Goal: Task Accomplishment & Management: Complete application form

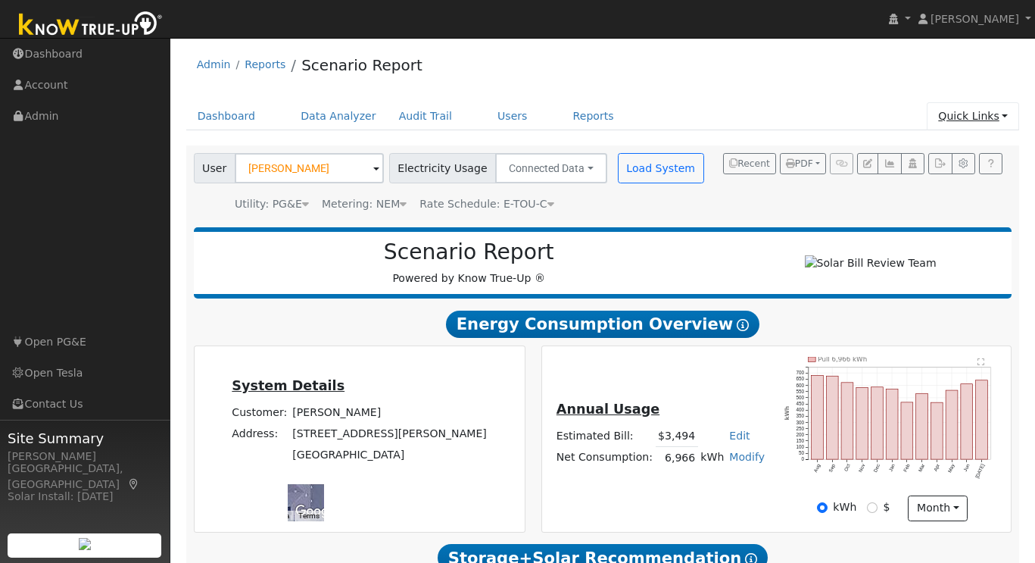
click at [996, 116] on link "Quick Links" at bounding box center [973, 116] width 92 height 28
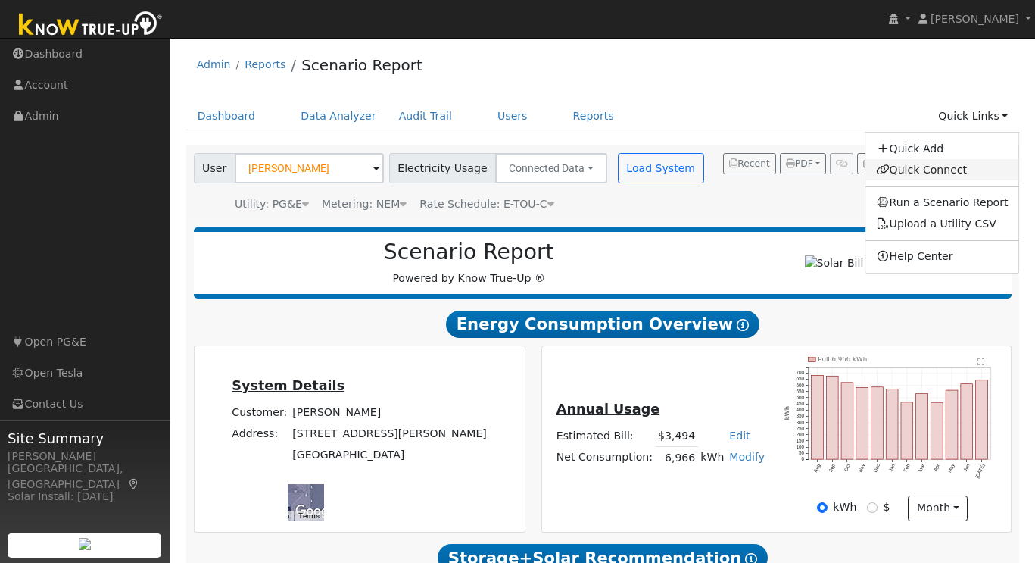
click at [917, 168] on link "Quick Connect" at bounding box center [943, 169] width 154 height 21
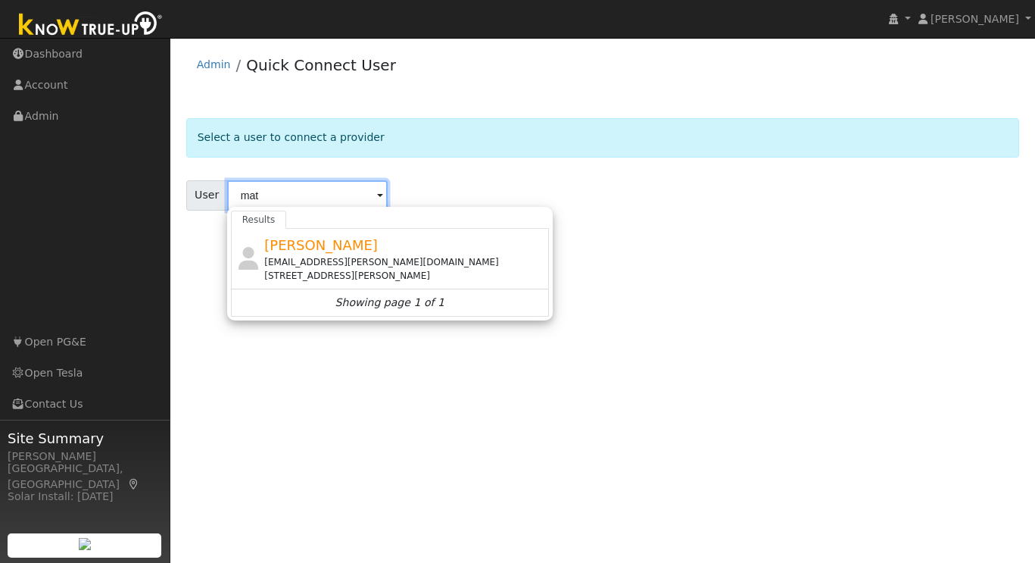
type input "mat"
click at [120, 32] on img at bounding box center [90, 25] width 159 height 34
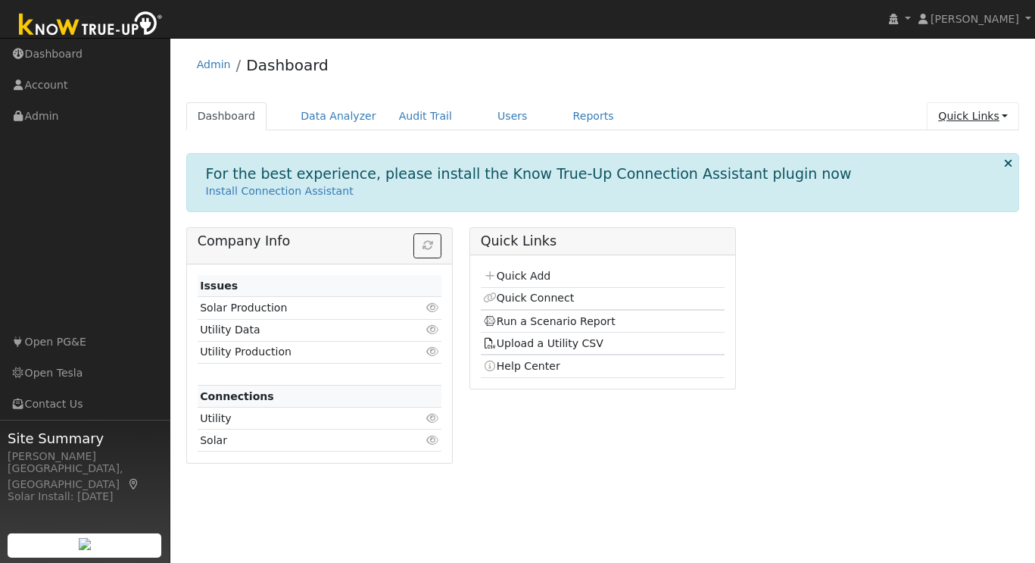
click at [995, 114] on link "Quick Links" at bounding box center [973, 116] width 92 height 28
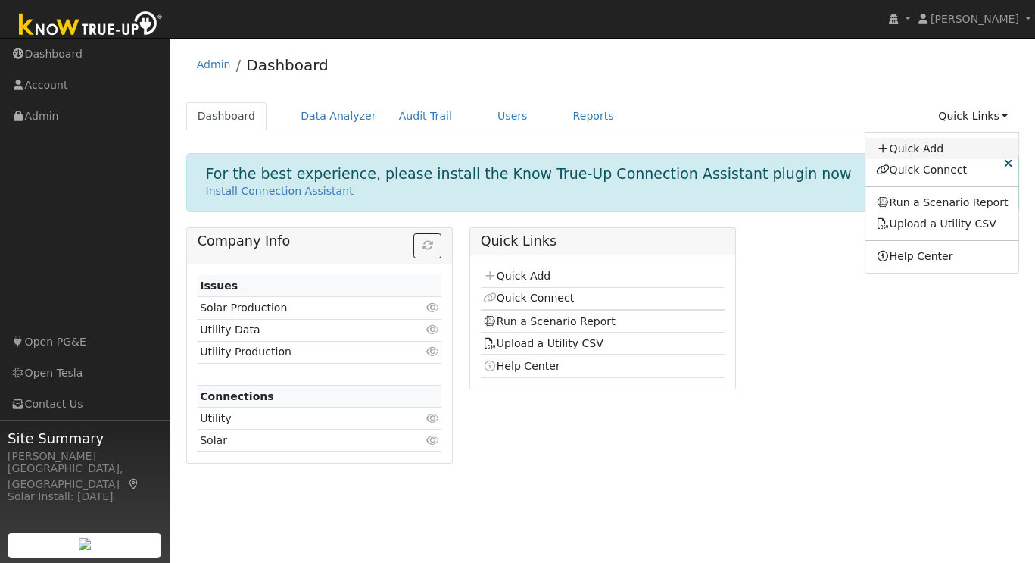
click at [949, 147] on link "Quick Add" at bounding box center [943, 148] width 154 height 21
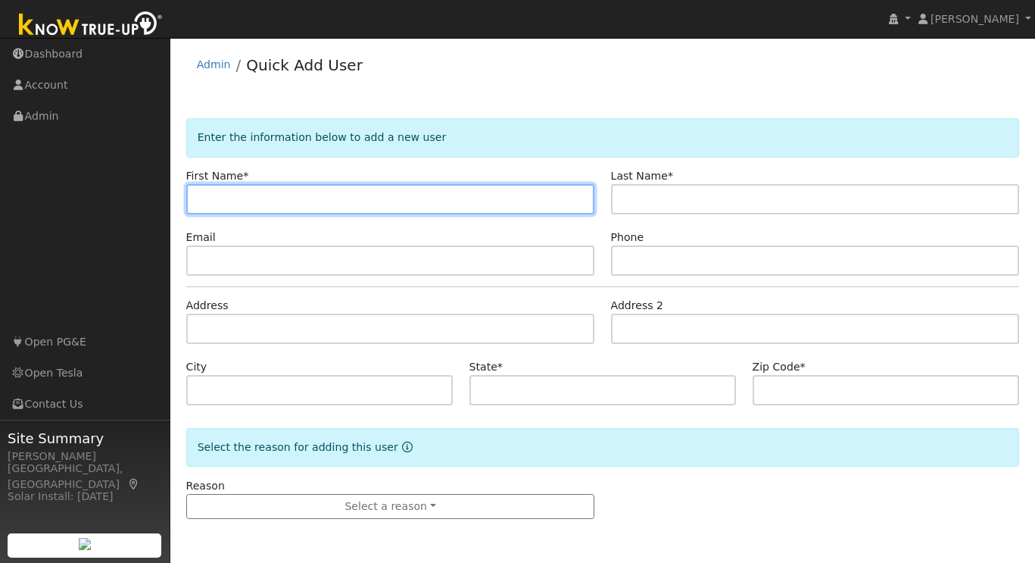
paste input "[PERSON_NAME]"
type input "[PERSON_NAME]"
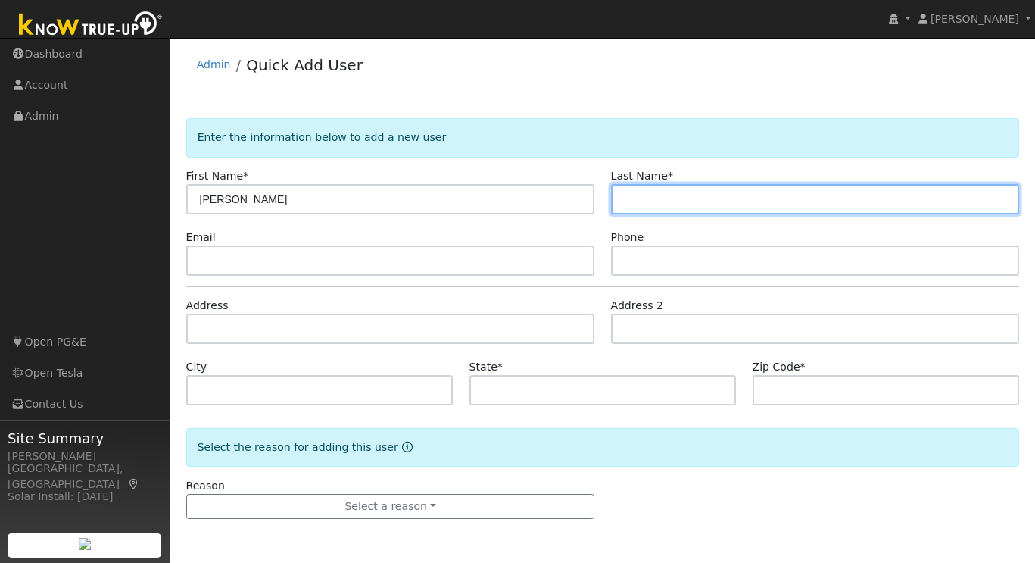
paste input "[PERSON_NAME]"
type input "[PERSON_NAME]"
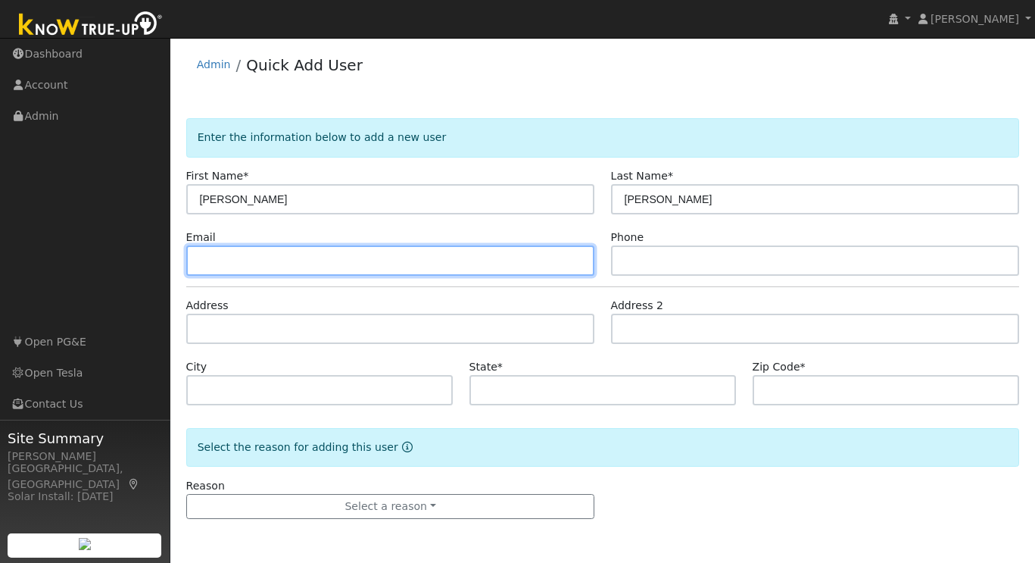
paste input "[EMAIL_ADDRESS][DOMAIN_NAME]"
type input "[EMAIL_ADDRESS][DOMAIN_NAME]"
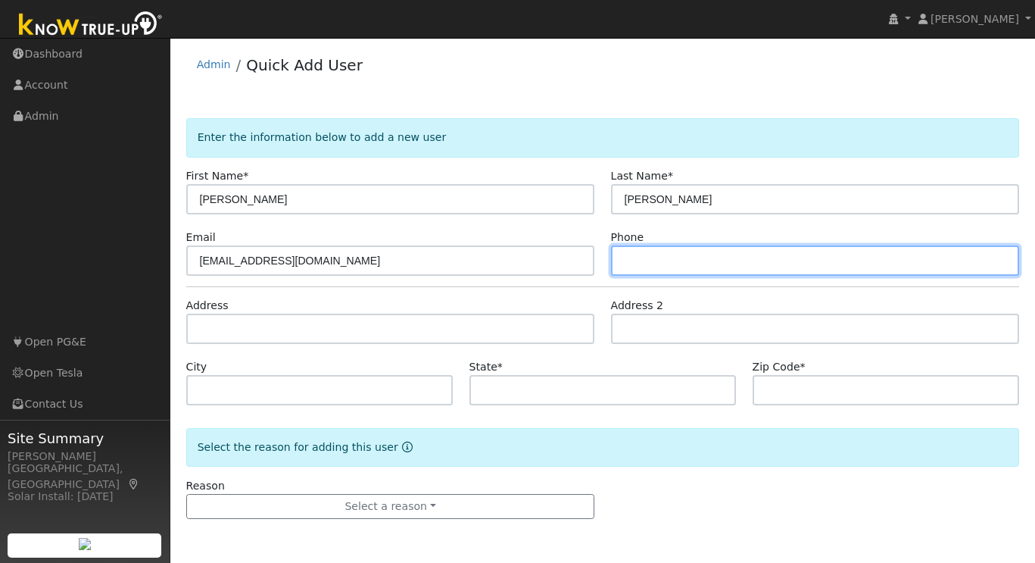
paste input "[PHONE_NUMBER]"
type input "[PHONE_NUMBER]"
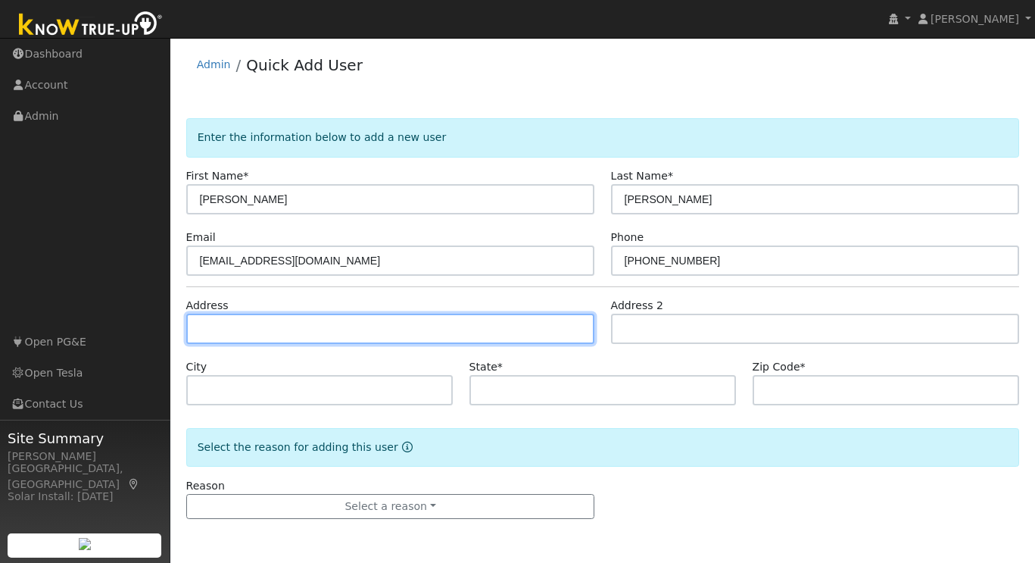
paste input "[STREET_ADDRESS]"
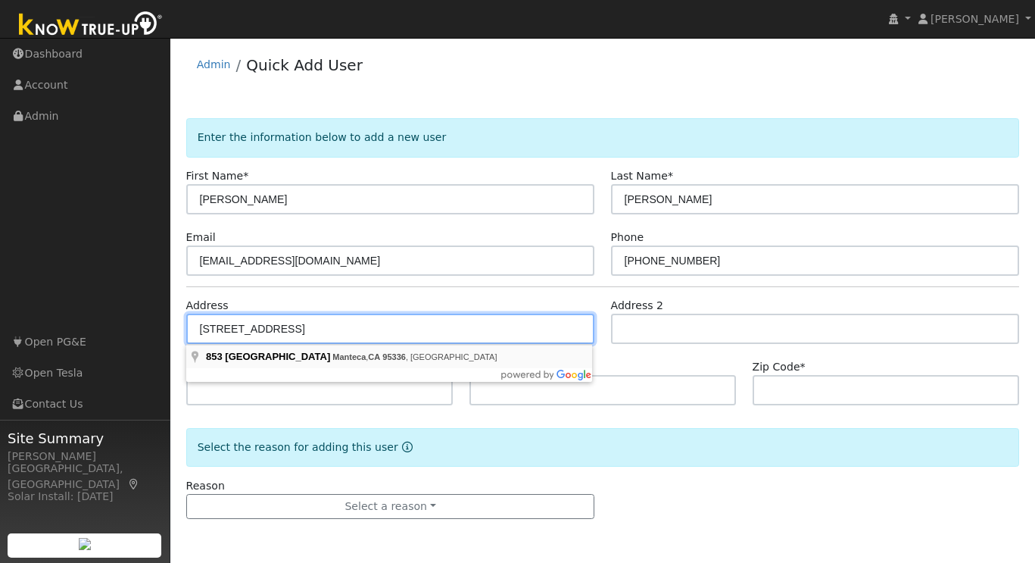
type input "[STREET_ADDRESS]"
type input "Manteca"
type input "CA"
type input "95336"
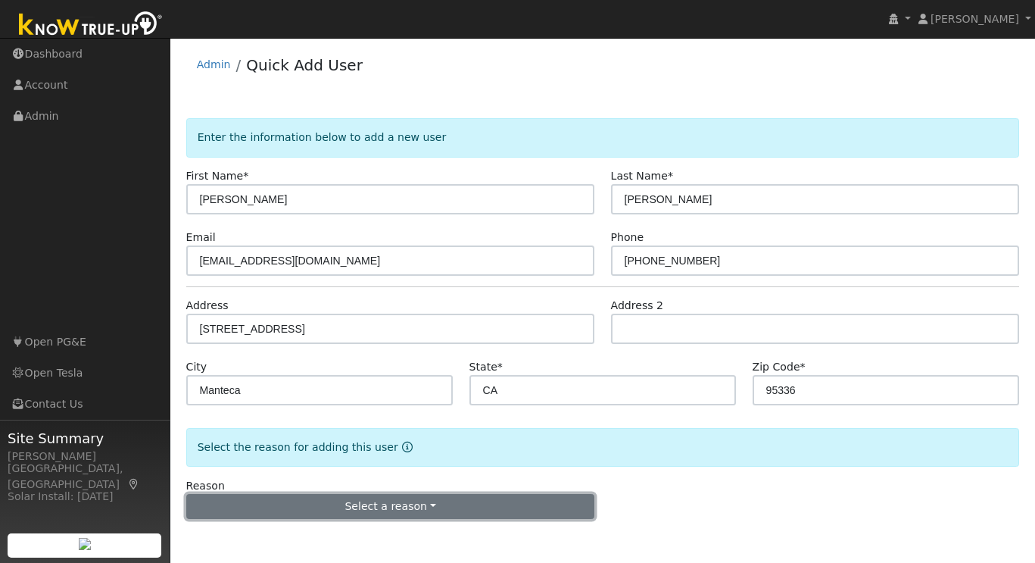
click at [395, 510] on button "Select a reason" at bounding box center [390, 507] width 409 height 26
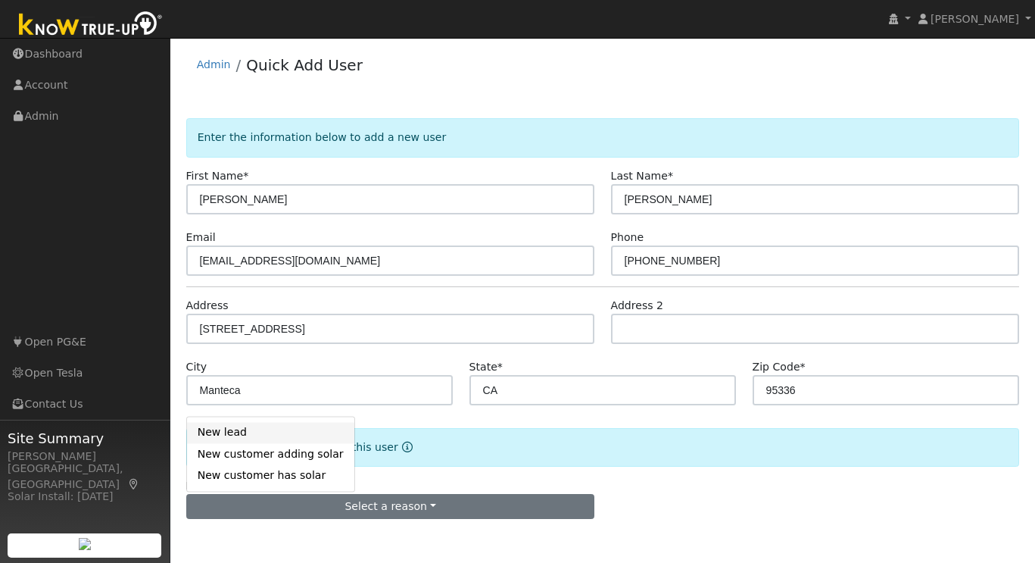
click at [245, 426] on link "New lead" at bounding box center [270, 432] width 167 height 21
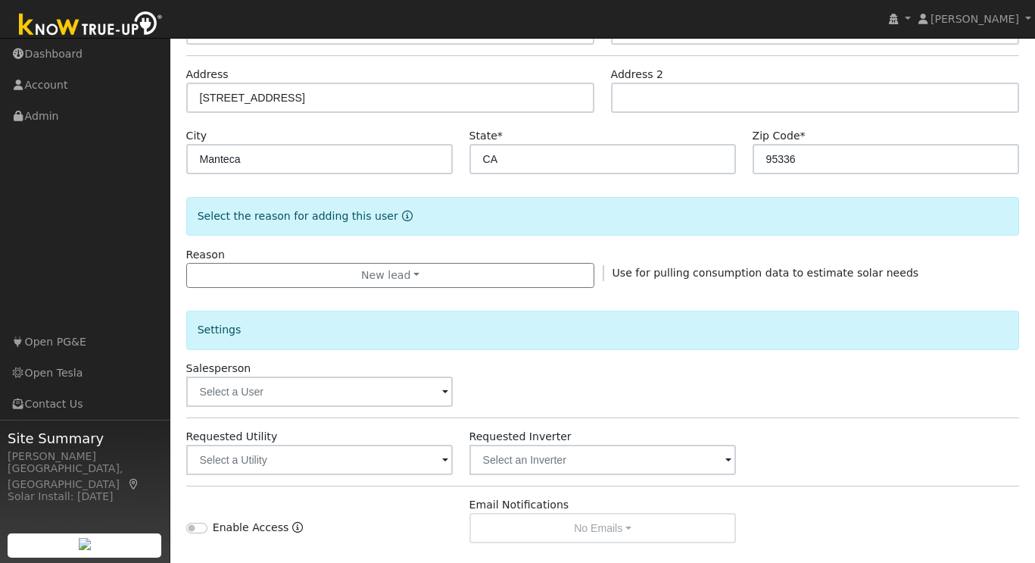
scroll to position [416, 0]
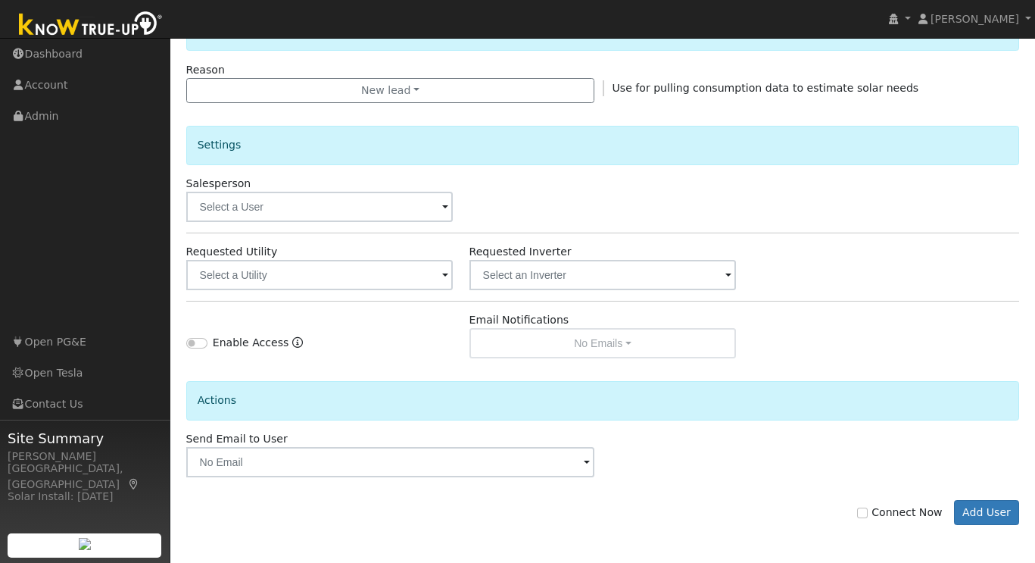
click at [447, 270] on span at bounding box center [445, 275] width 6 height 17
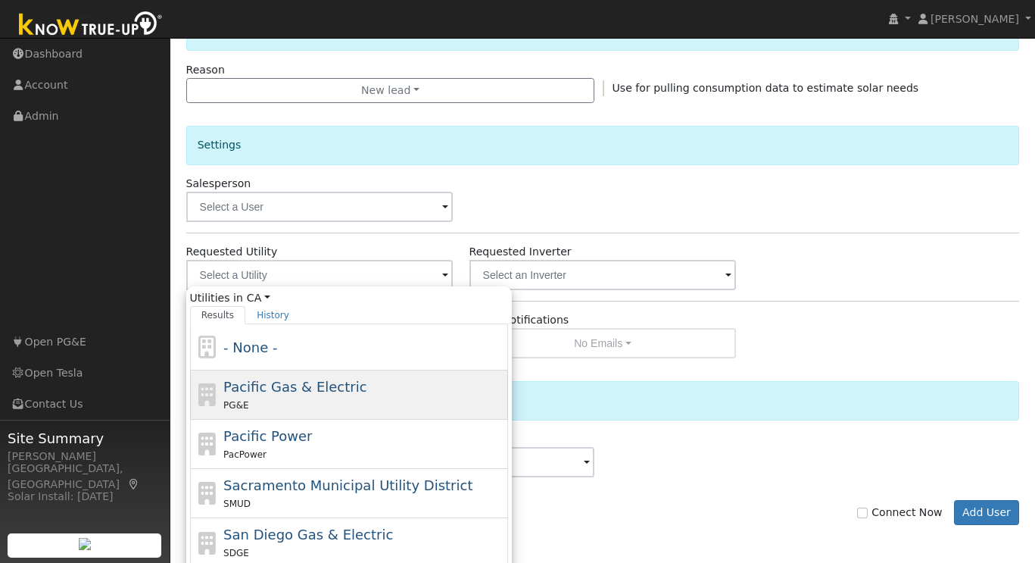
click at [328, 398] on div "PG&E" at bounding box center [363, 405] width 281 height 16
type input "Pacific Gas & Electric"
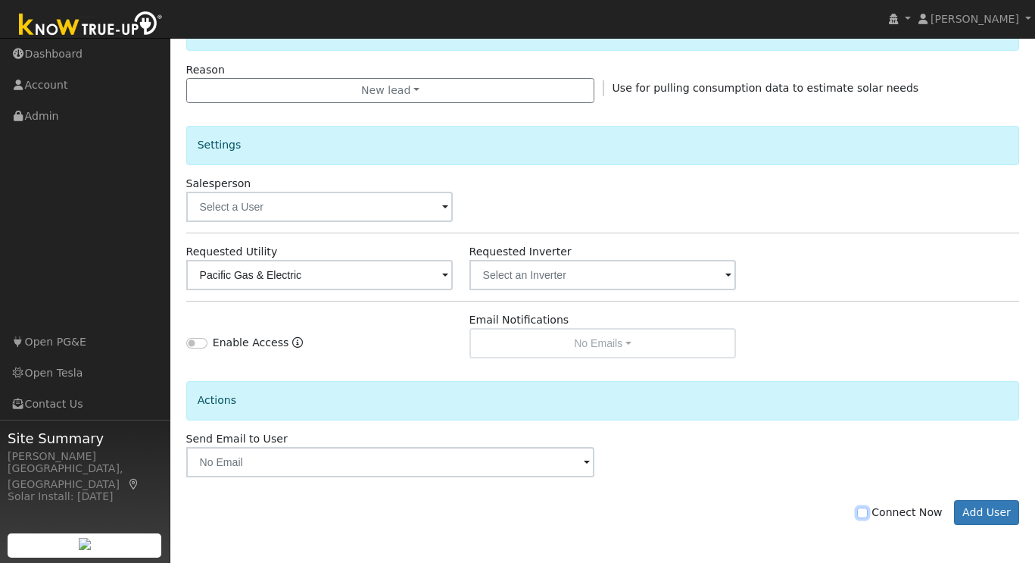
click at [868, 514] on input "Connect Now" at bounding box center [862, 513] width 11 height 11
checkbox input "true"
click at [985, 511] on button "Add User" at bounding box center [987, 513] width 66 height 26
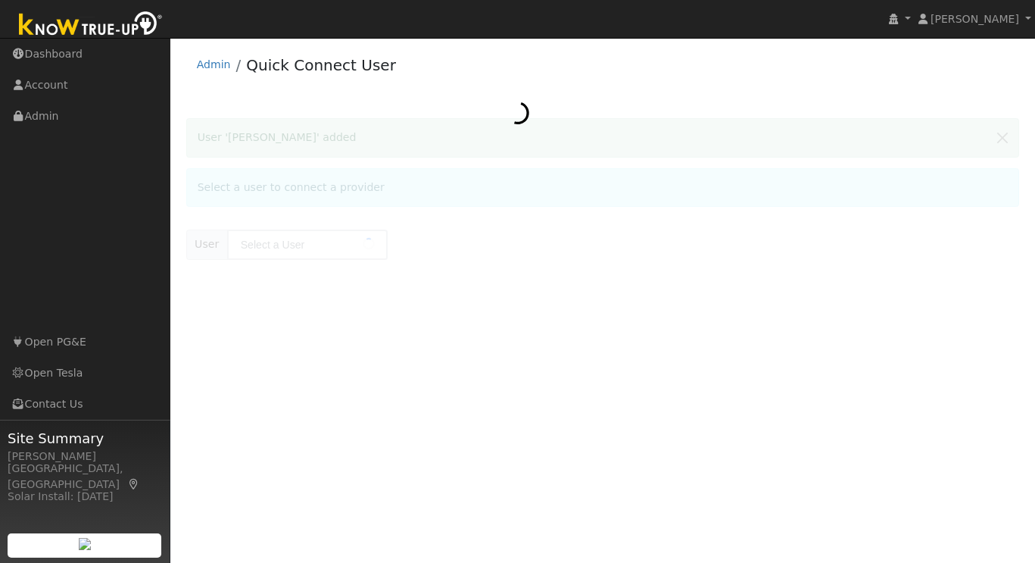
type input "Mathew Phillips"
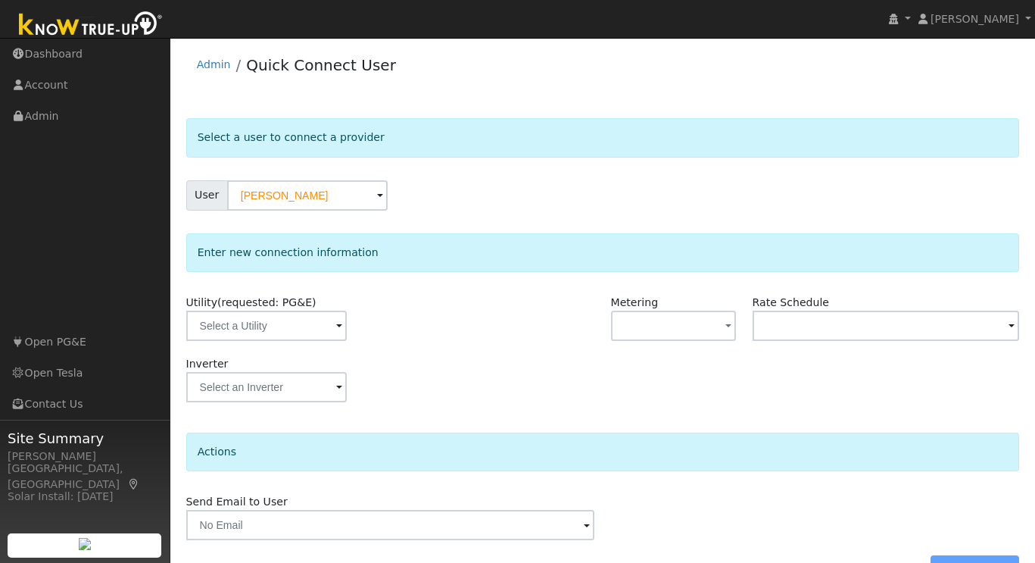
click at [336, 320] on span at bounding box center [339, 326] width 6 height 17
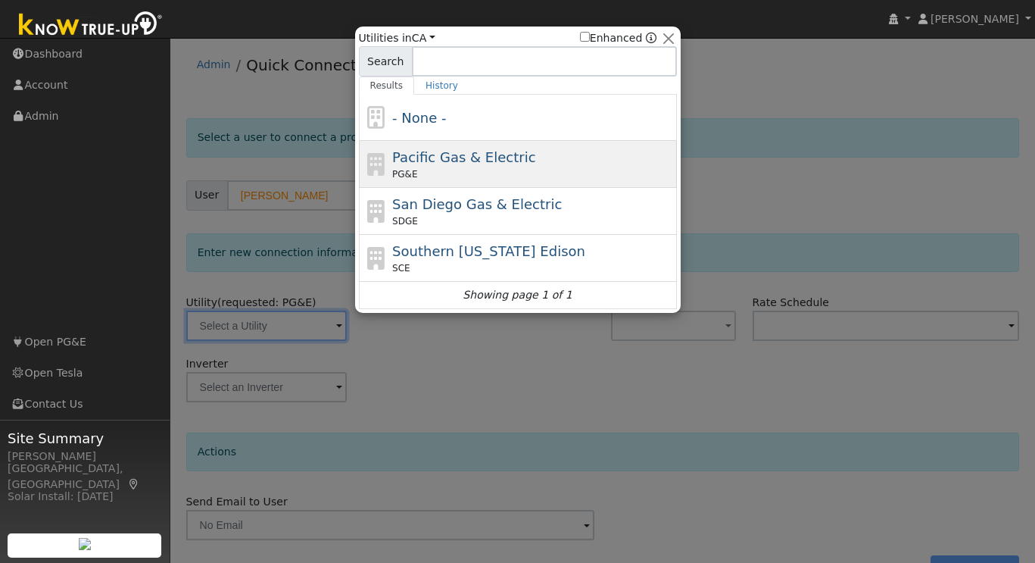
click at [511, 168] on div "PG&E" at bounding box center [532, 174] width 281 height 14
type input "PG&E"
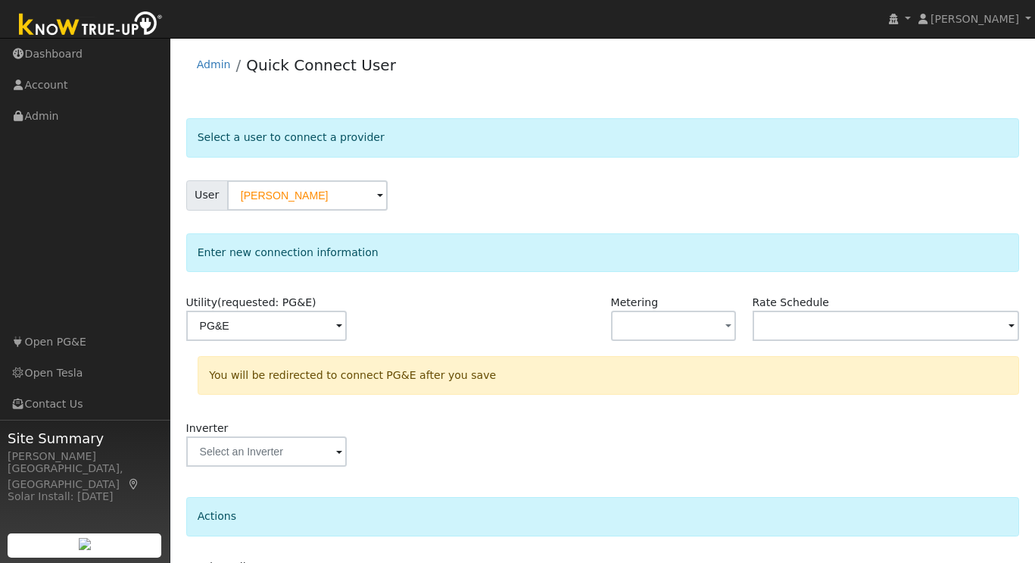
scroll to position [105, 0]
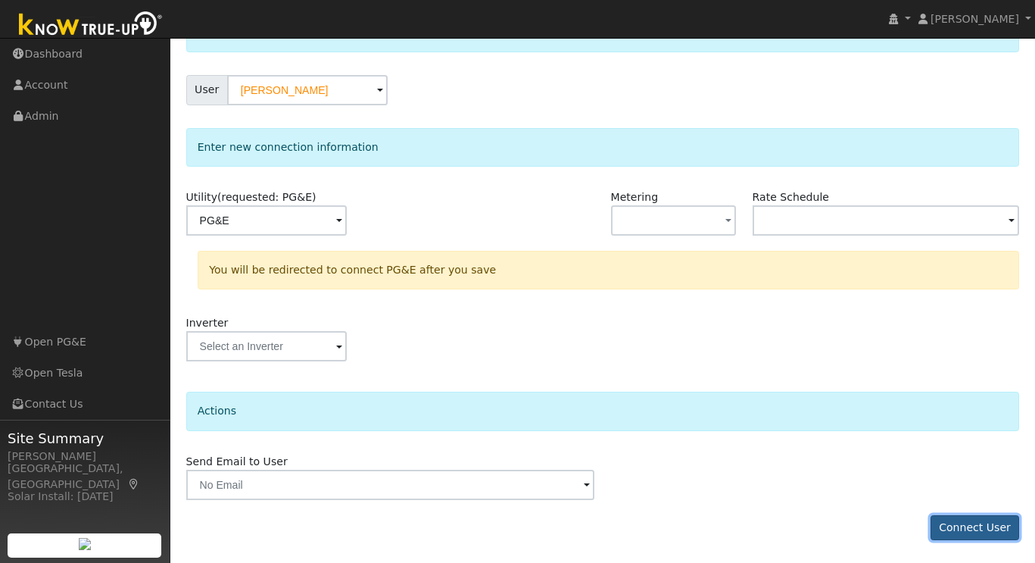
click at [969, 523] on button "Connect User" at bounding box center [975, 528] width 89 height 26
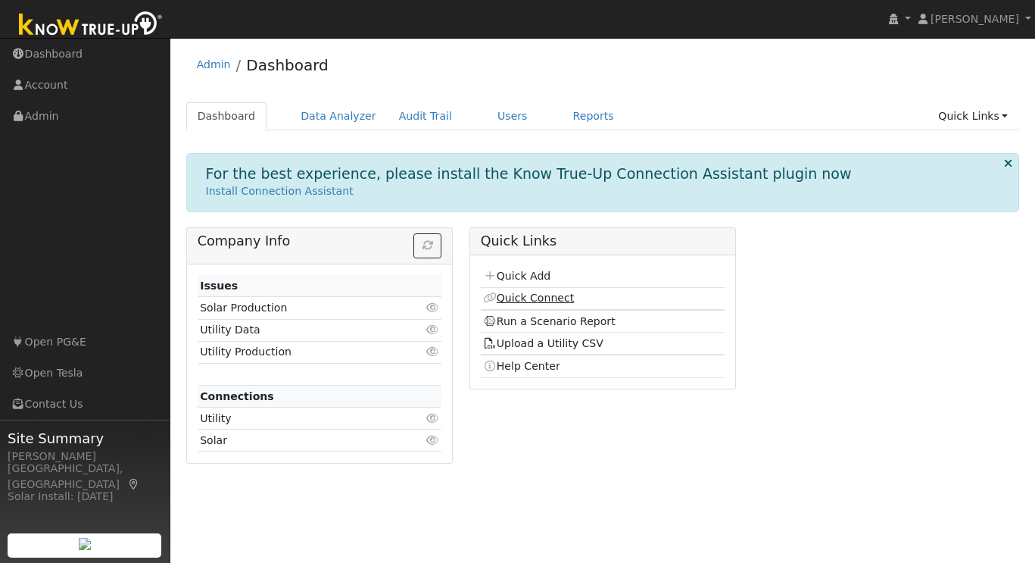
click at [534, 301] on link "Quick Connect" at bounding box center [528, 298] width 91 height 12
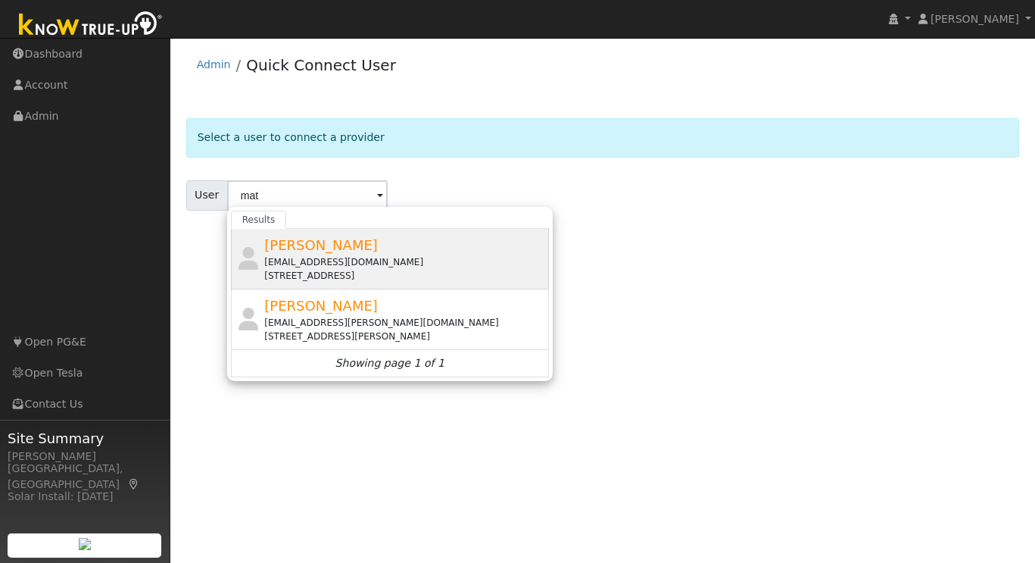
click at [313, 258] on div "[EMAIL_ADDRESS][DOMAIN_NAME]" at bounding box center [404, 262] width 281 height 14
type input "[PERSON_NAME]"
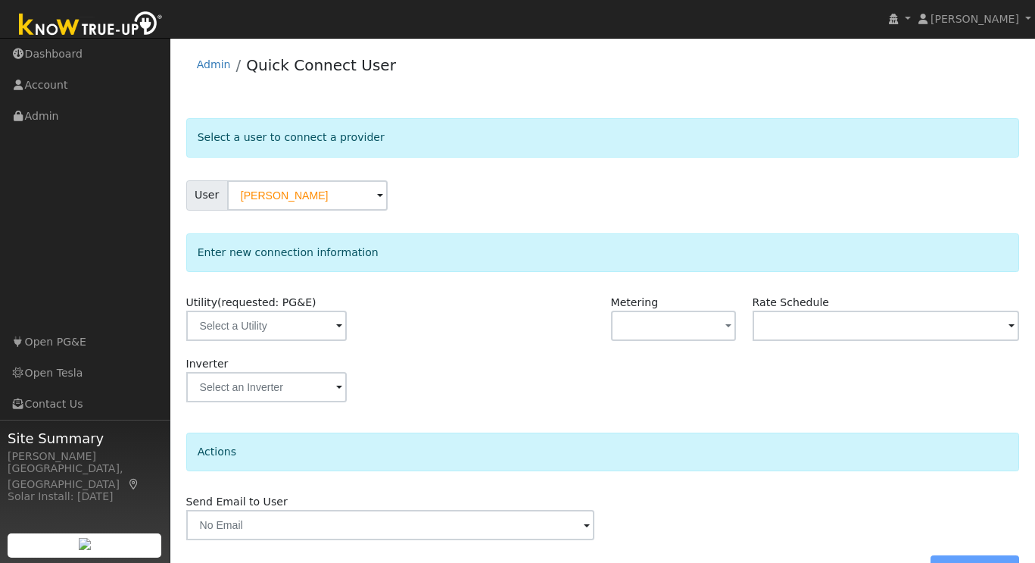
click at [336, 331] on span at bounding box center [339, 326] width 6 height 17
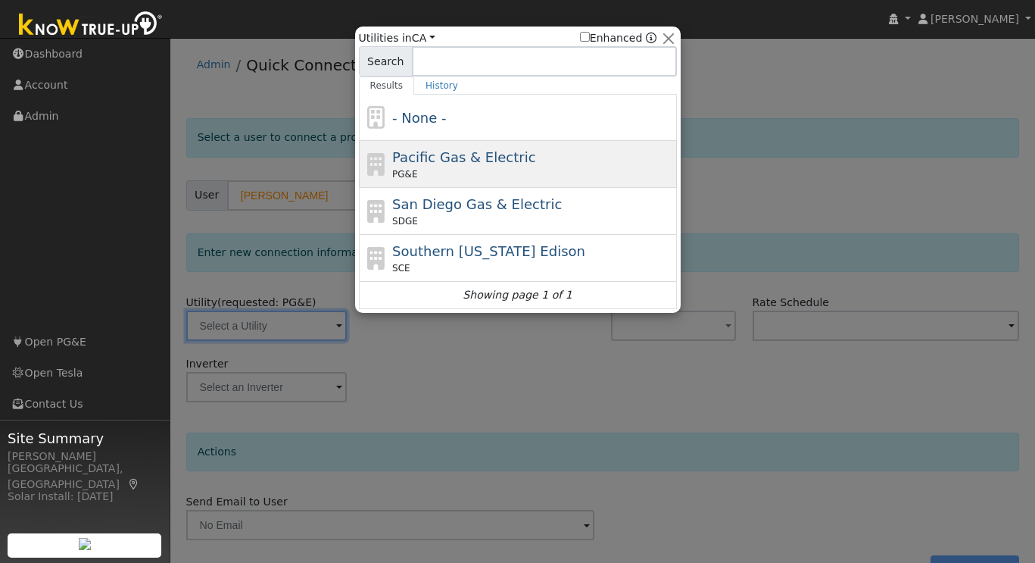
click at [483, 170] on div "PG&E" at bounding box center [532, 174] width 281 height 14
type input "PG&E"
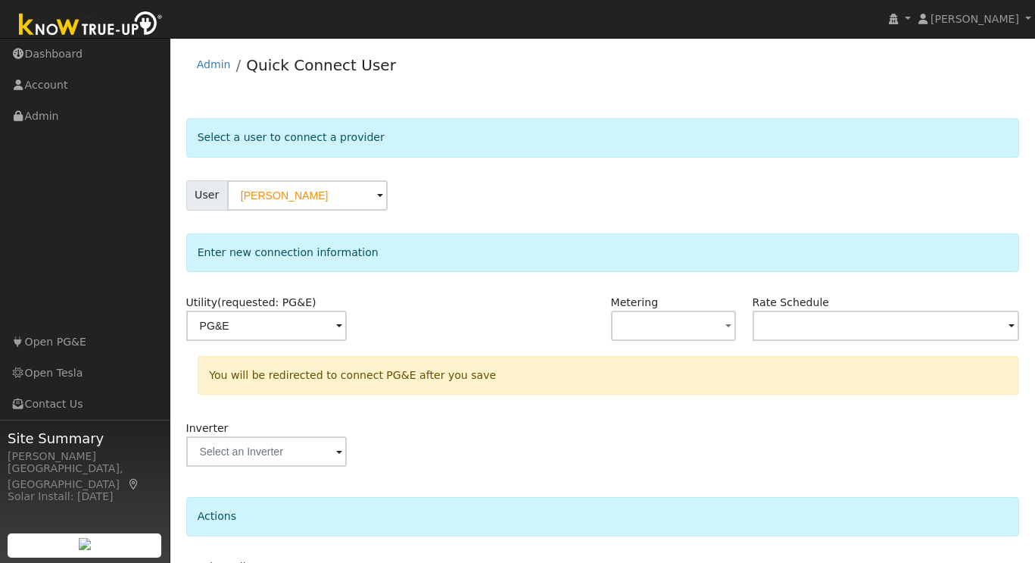
scroll to position [105, 0]
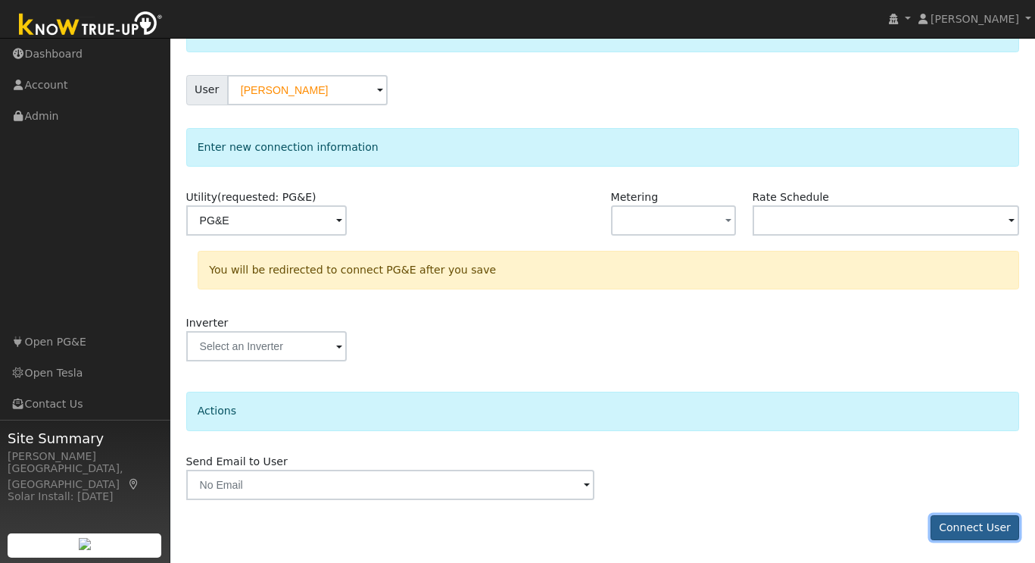
click at [975, 526] on button "Connect User" at bounding box center [975, 528] width 89 height 26
